Goal: Transaction & Acquisition: Purchase product/service

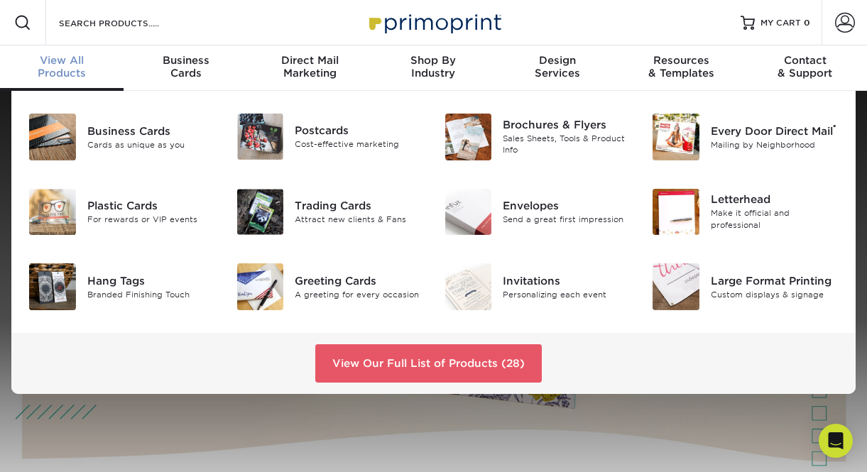
click at [70, 55] on div "View All Products" at bounding box center [62, 67] width 124 height 26
click at [319, 198] on div "Trading Cards" at bounding box center [359, 206] width 128 height 16
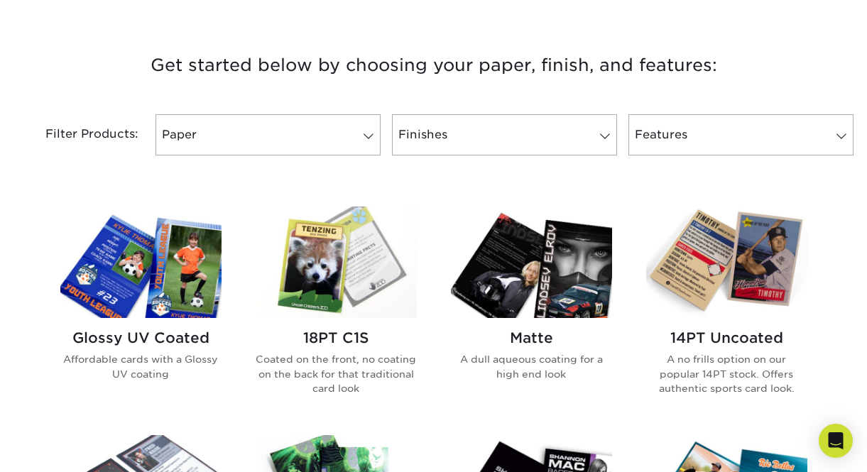
scroll to position [514, 0]
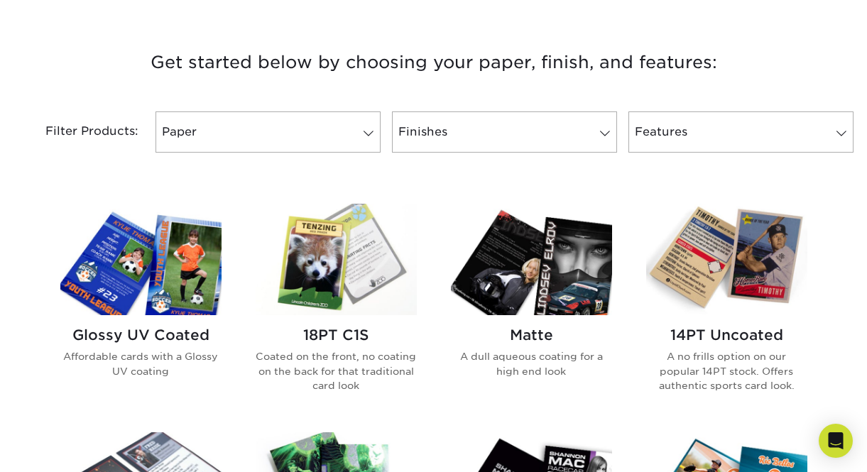
click at [127, 204] on img at bounding box center [140, 260] width 161 height 112
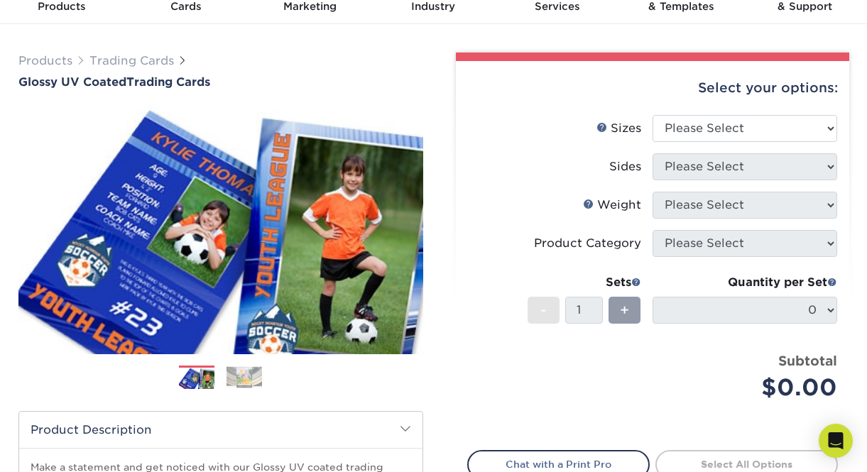
scroll to position [69, 0]
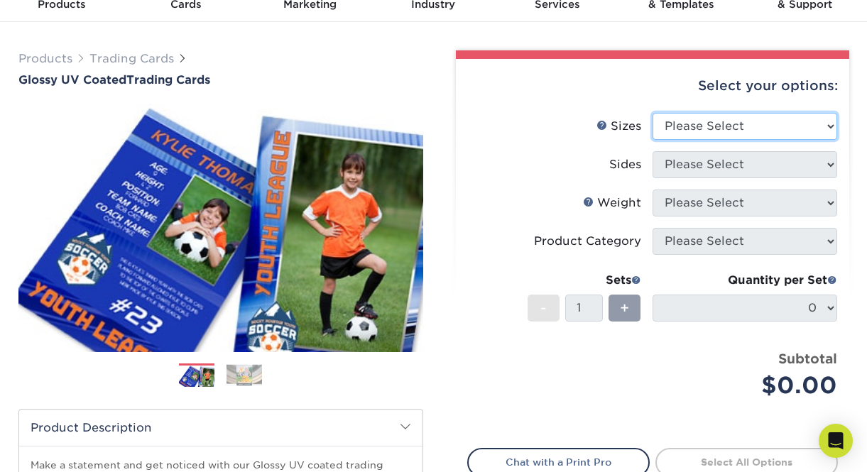
select select "2.50x3.50"
click option "2.5" x 3.5"" at bounding box center [0, 0] width 0 height 0
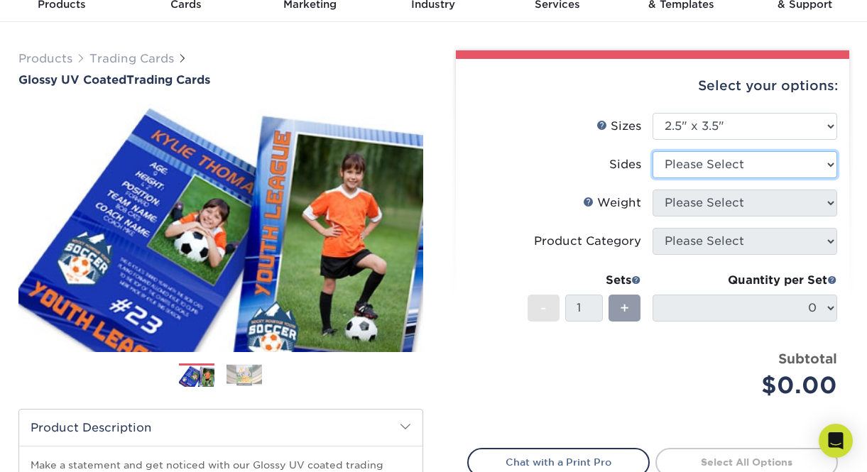
select select "13abbda7-1d64-4f25-8bb2-c179b224825d"
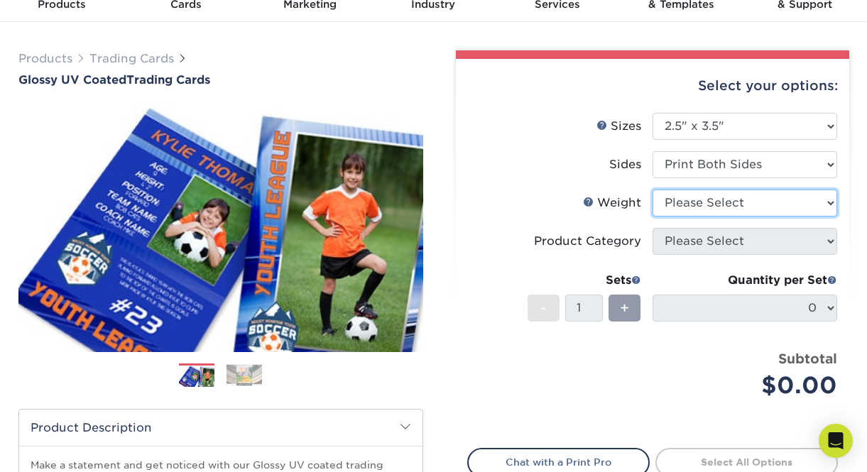
select select "16PT"
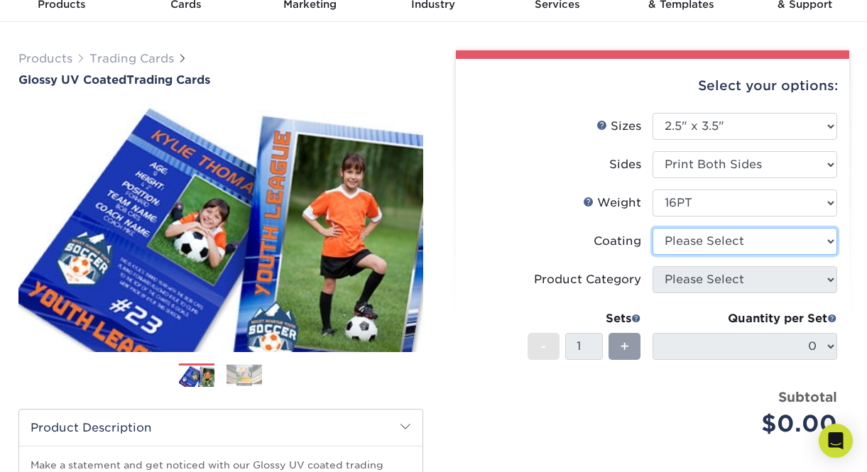
select select "1e8116af-acfc-44b1-83dc-8181aa338834"
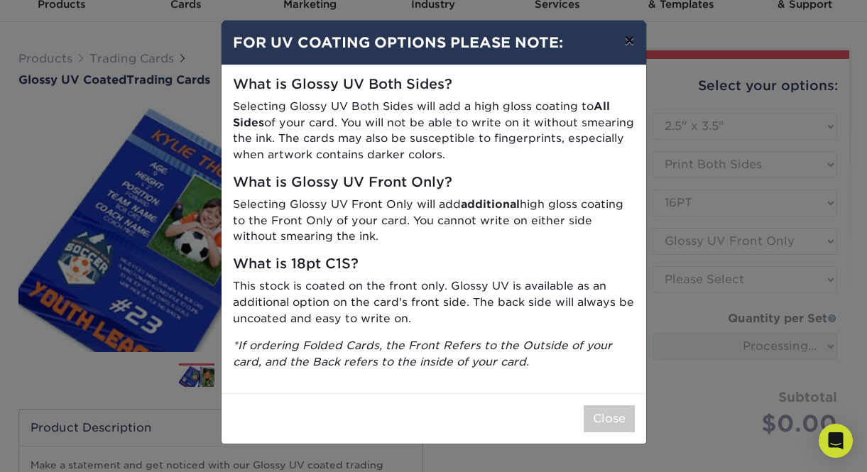
click at [636, 39] on button "×" at bounding box center [629, 41] width 33 height 40
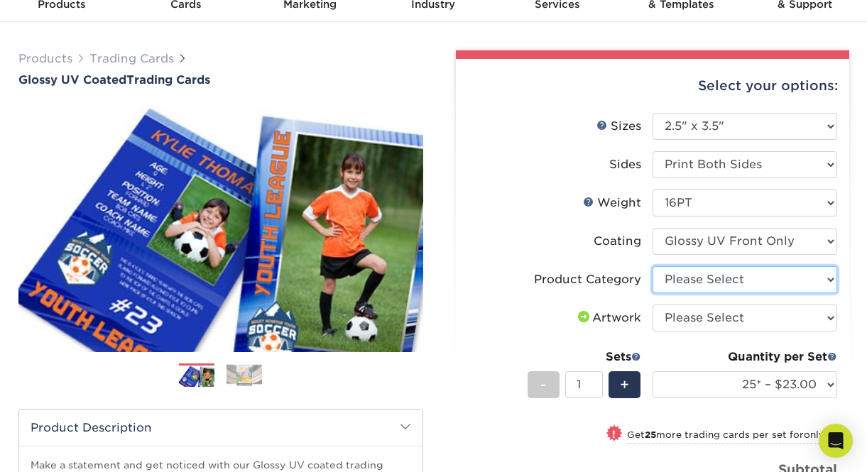
select select "c2f9bce9-36c2-409d-b101-c29d9d031e18"
click option "Trading Cards" at bounding box center [0, 0] width 0 height 0
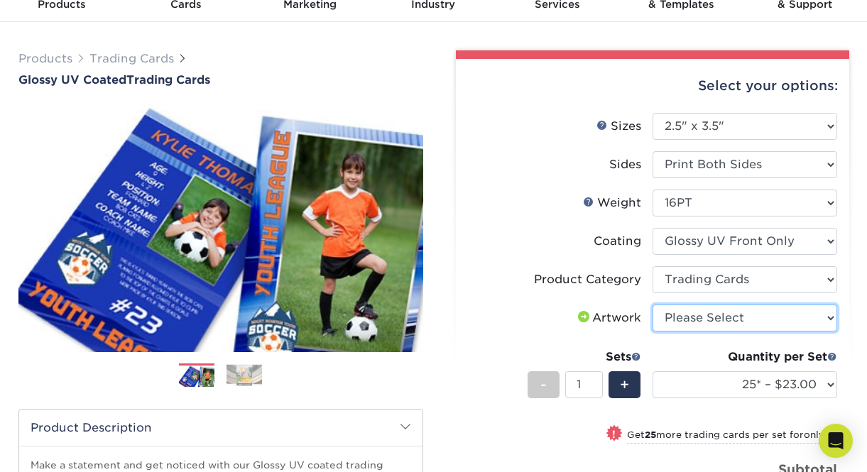
select select "upload"
click option "I will upload files" at bounding box center [0, 0] width 0 height 0
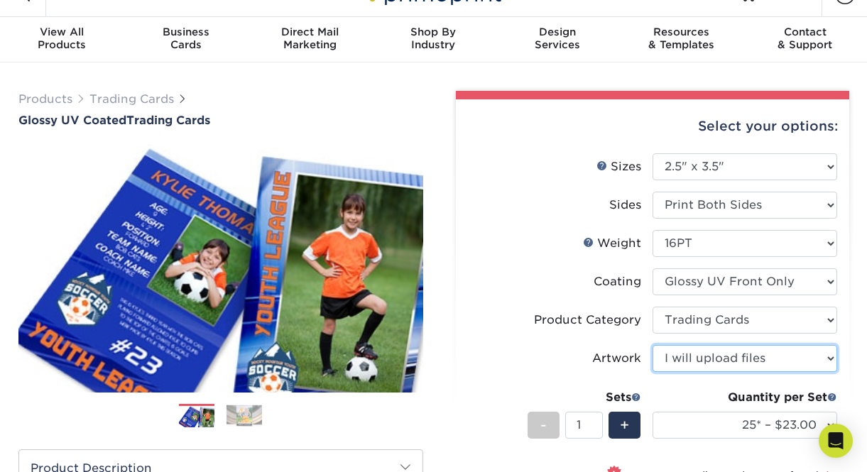
scroll to position [21, 0]
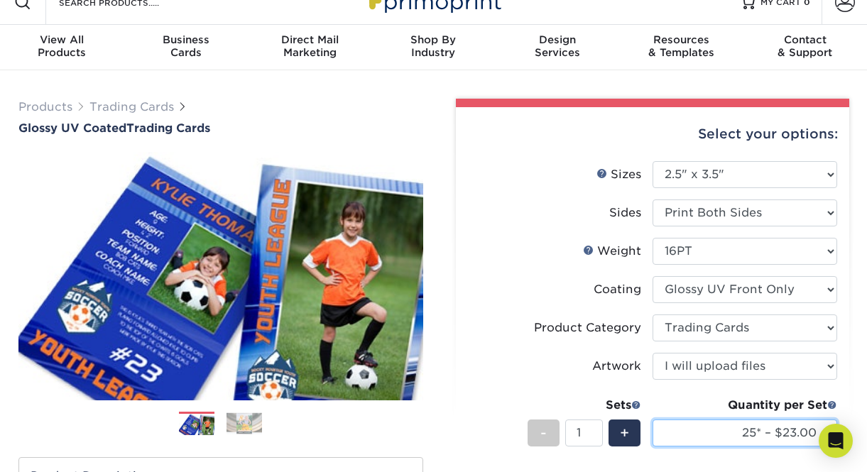
click at [653, 420] on select "25* – $23.00 50* – $27.00 75* – $33.00 100* – $37.00 250* – $47.00 500 – $58.00…" at bounding box center [745, 433] width 185 height 27
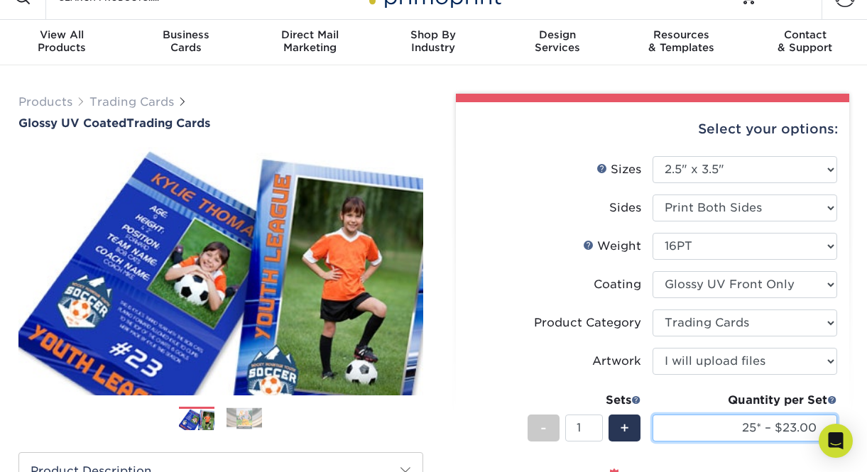
scroll to position [0, 0]
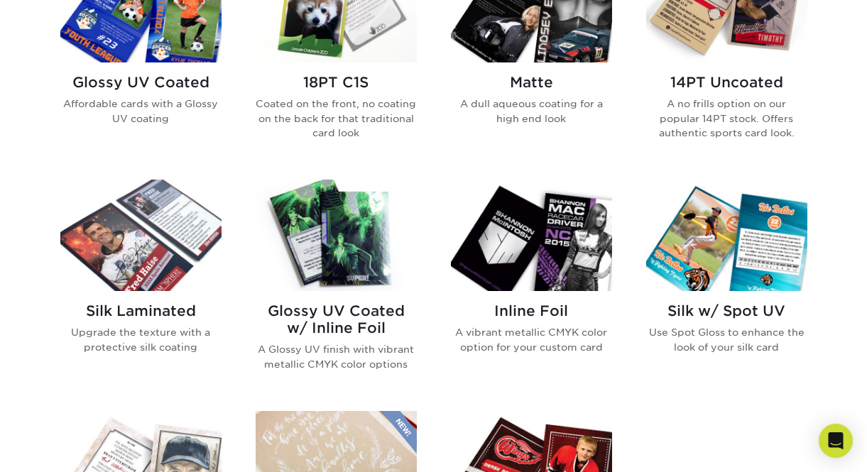
scroll to position [774, 0]
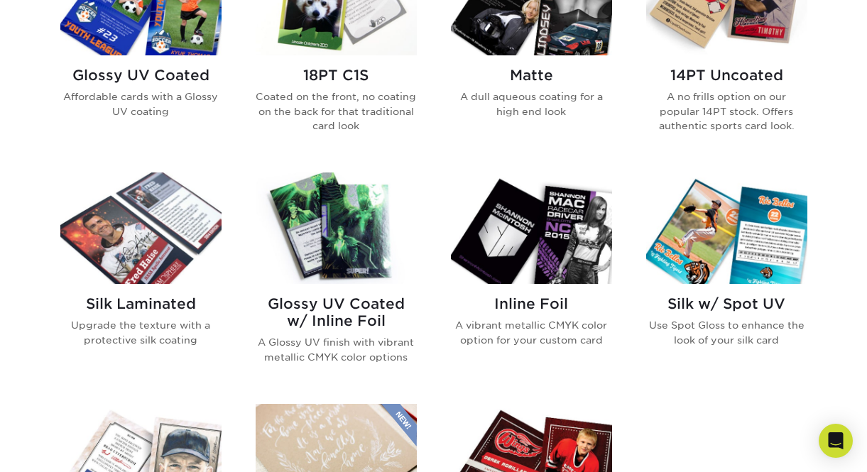
click at [163, 173] on img at bounding box center [140, 229] width 161 height 112
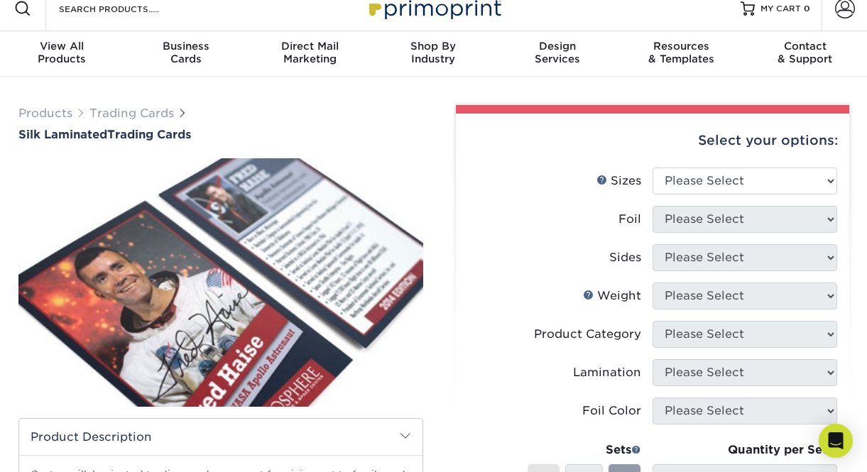
scroll to position [15, 0]
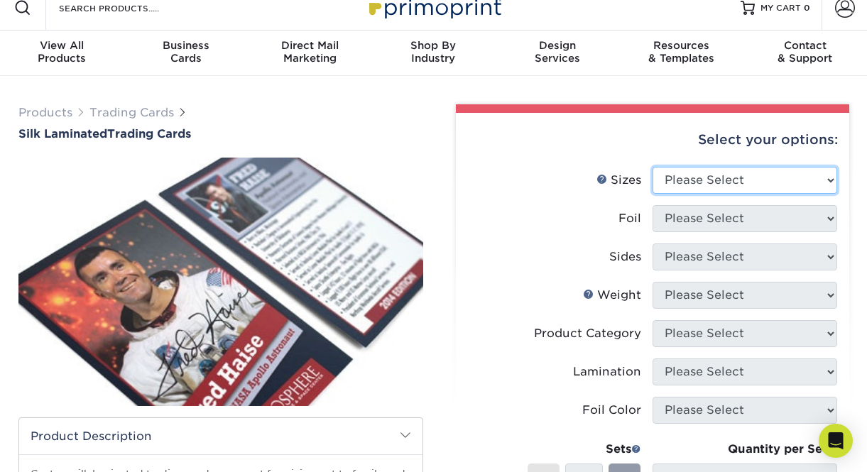
select select "2.50x3.50"
click option "2.5" x 3.5"" at bounding box center [0, 0] width 0 height 0
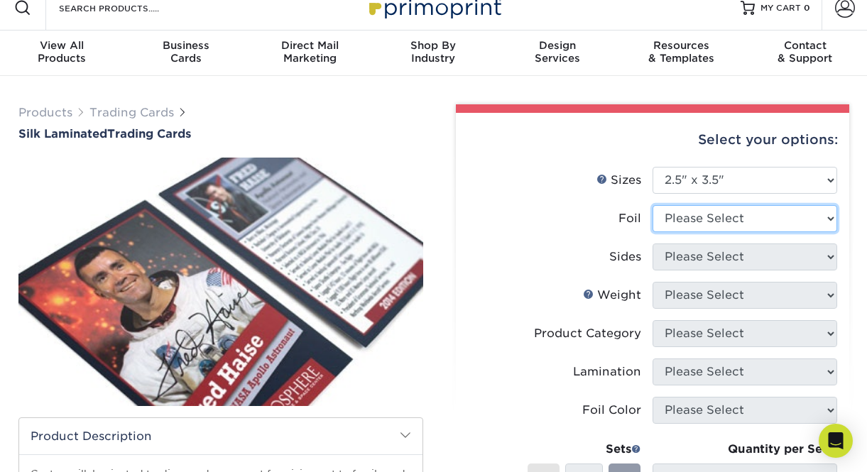
select select "0"
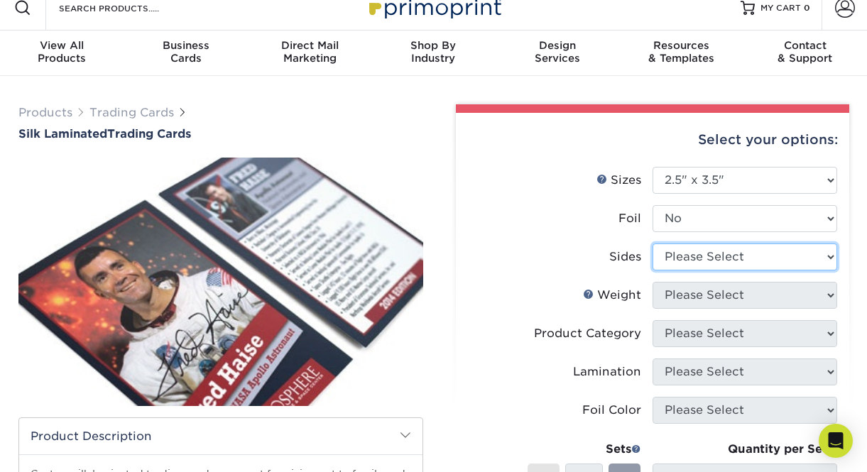
select select "13abbda7-1d64-4f25-8bb2-c179b224825d"
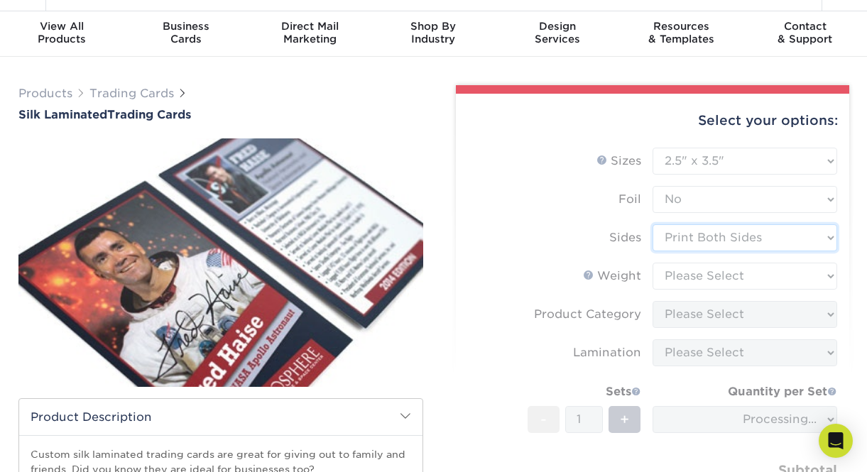
scroll to position [40, 0]
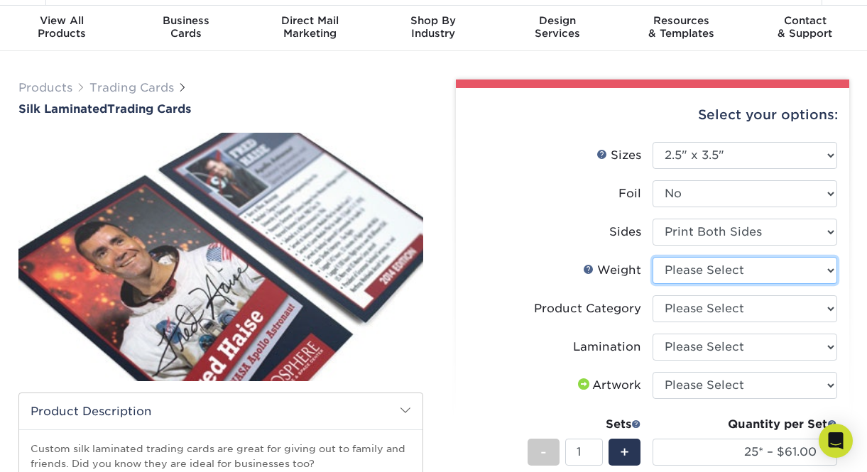
select select "16PT"
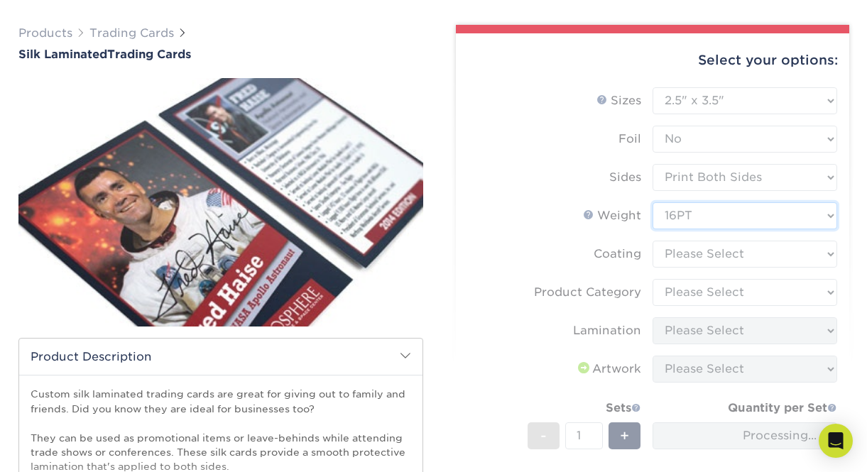
scroll to position [99, 0]
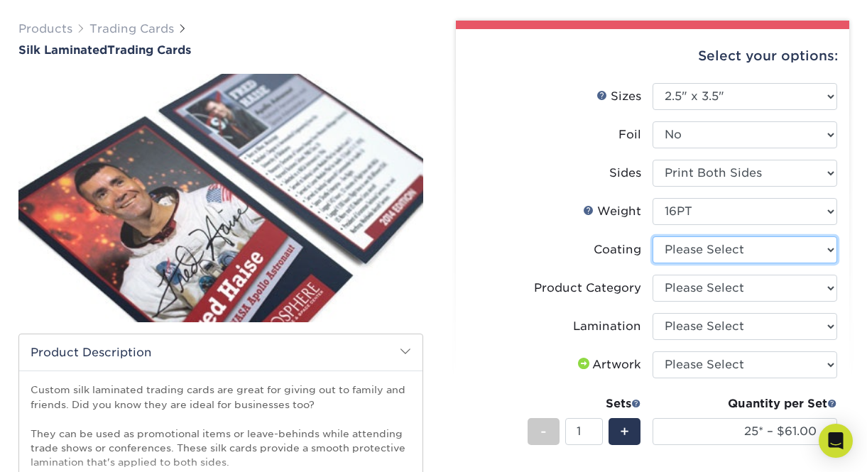
select select "3e7618de-abca-4bda-9f97-8b9129e913d8"
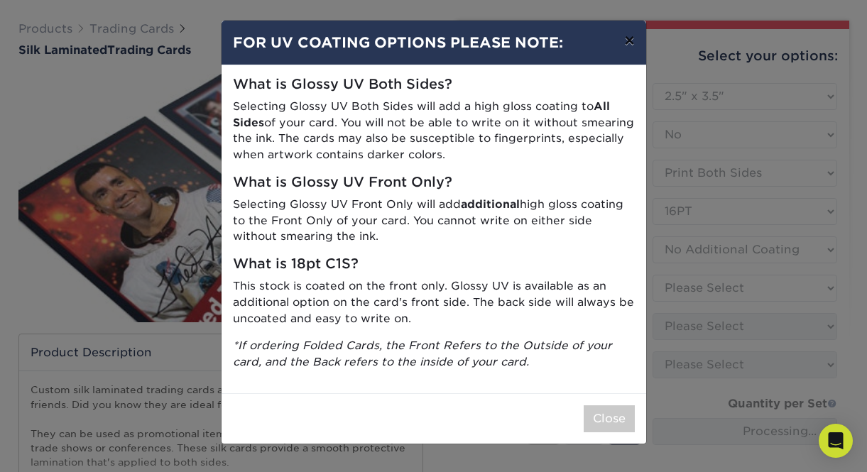
click at [634, 38] on button "×" at bounding box center [629, 41] width 33 height 40
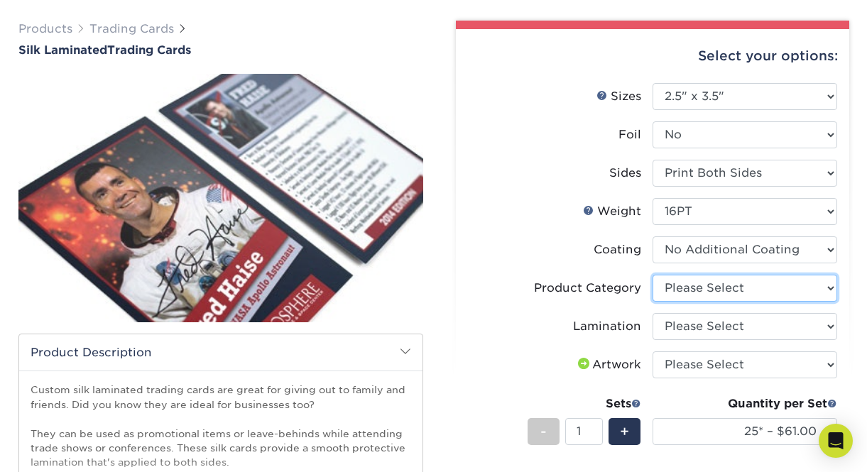
select select "c2f9bce9-36c2-409d-b101-c29d9d031e18"
click option "Trading Cards" at bounding box center [0, 0] width 0 height 0
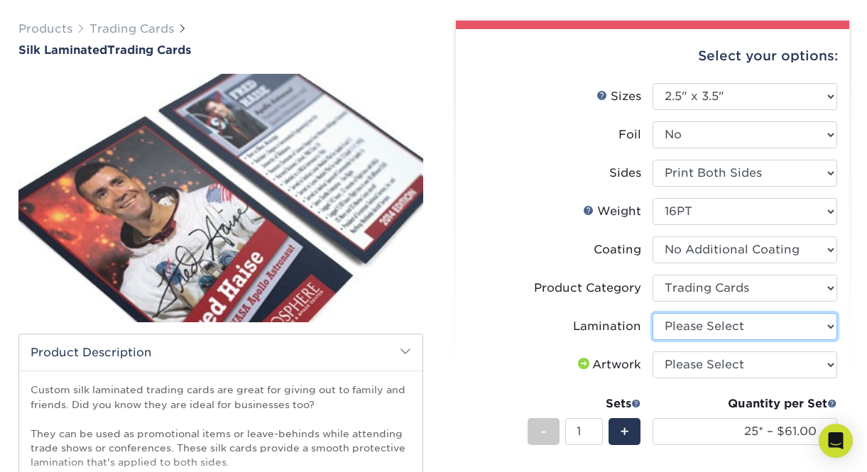
select select "ccacb42f-45f7-42d3-bbd3-7c8421cf37f0"
click option "Silk" at bounding box center [0, 0] width 0 height 0
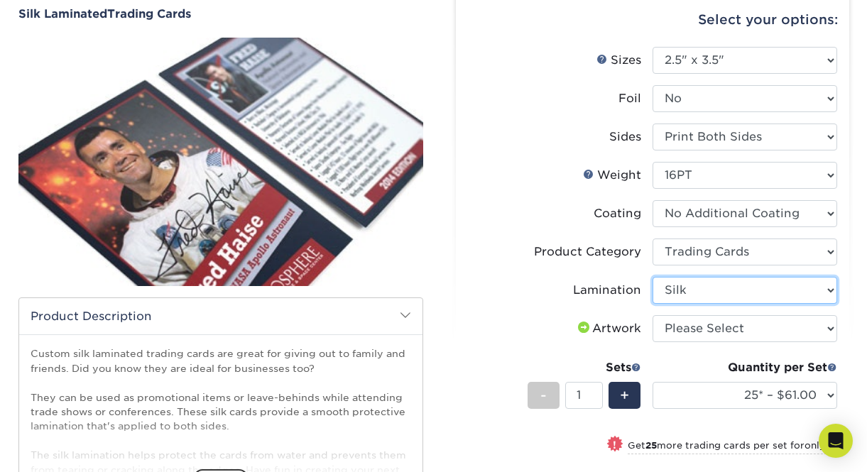
scroll to position [147, 0]
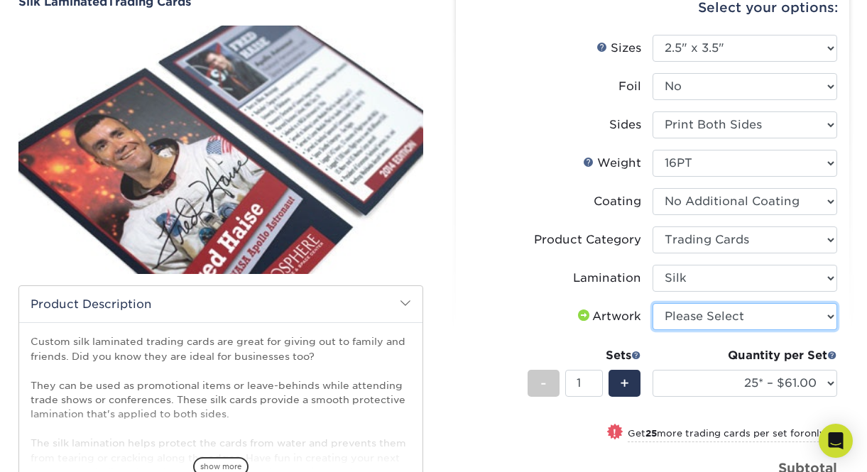
select select "upload"
click option "I will upload files" at bounding box center [0, 0] width 0 height 0
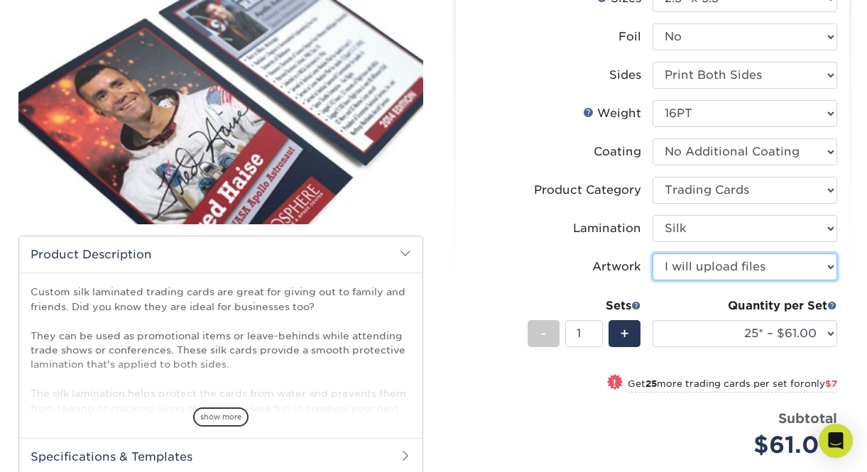
scroll to position [201, 0]
